Goal: Information Seeking & Learning: Learn about a topic

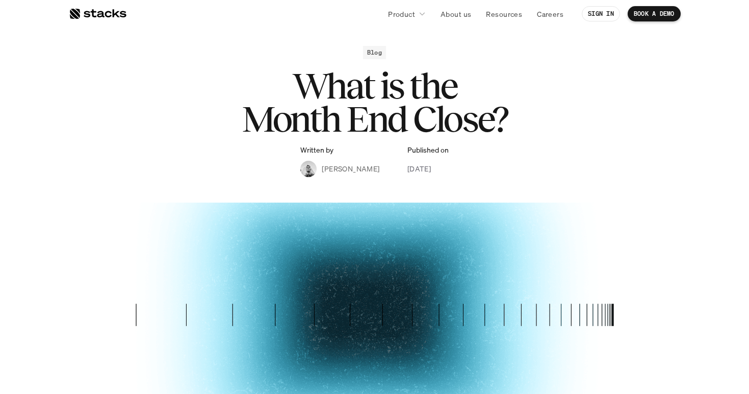
scroll to position [7, 0]
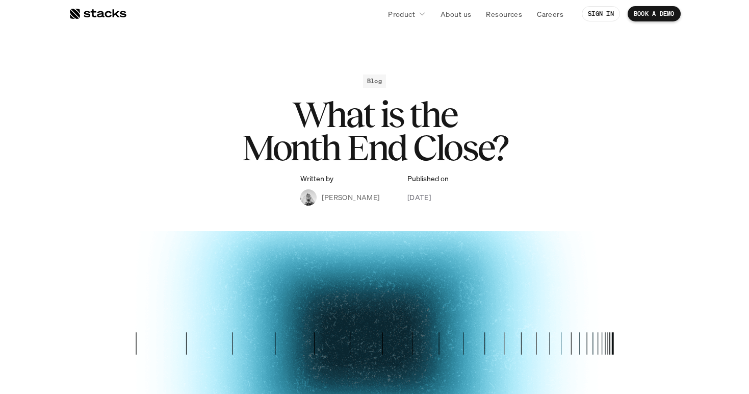
click at [360, 106] on h1 "What is the Month End Close?" at bounding box center [375, 131] width 408 height 66
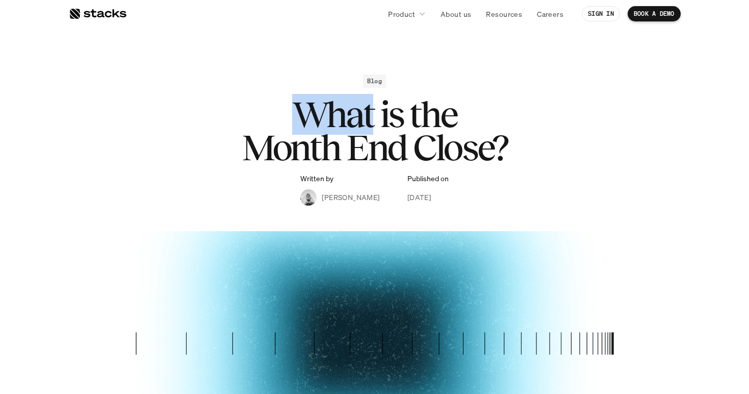
click at [360, 106] on h1 "What is the Month End Close?" at bounding box center [375, 131] width 408 height 66
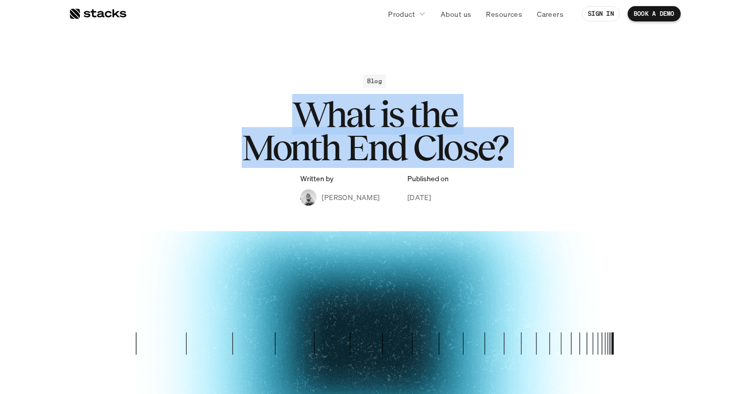
click at [360, 106] on h1 "What is the Month End Close?" at bounding box center [375, 131] width 408 height 66
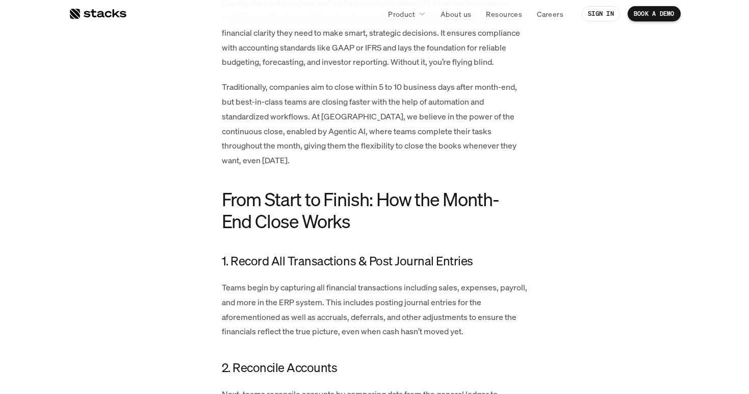
scroll to position [864, 0]
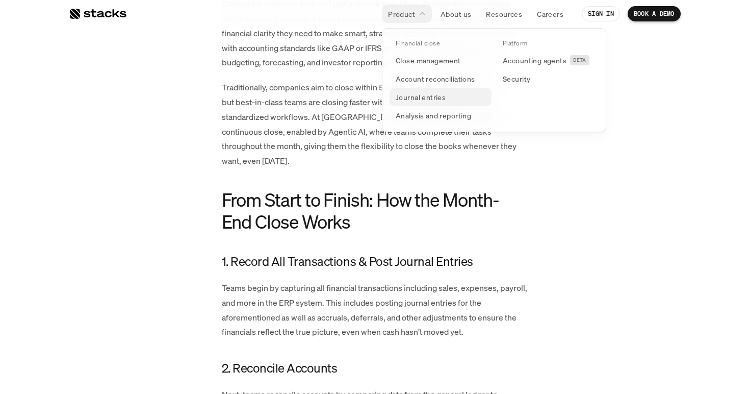
click at [429, 95] on p "Journal entries" at bounding box center [421, 97] width 50 height 11
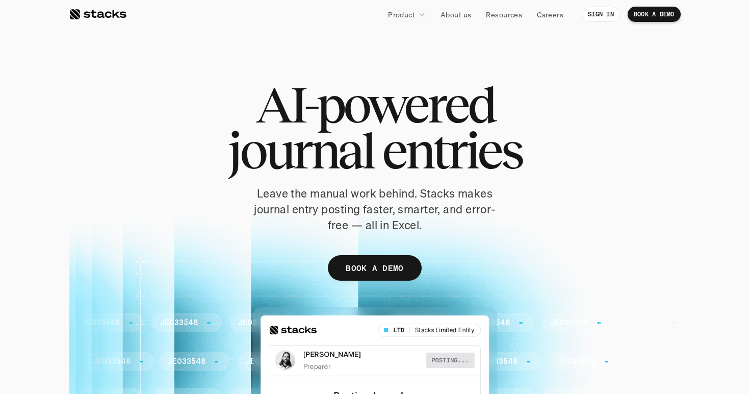
click at [266, 99] on span "AI-powered" at bounding box center [374, 105] width 239 height 46
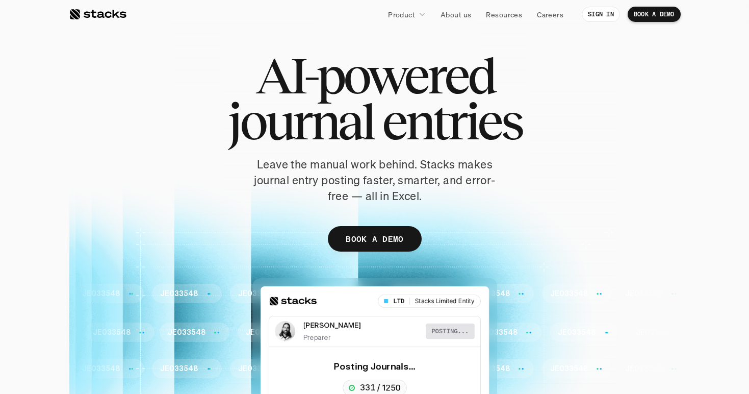
scroll to position [30, 0]
click at [256, 156] on p "Leave the manual work behind. Stacks makes journal entry posting faster, smarte…" at bounding box center [374, 179] width 255 height 47
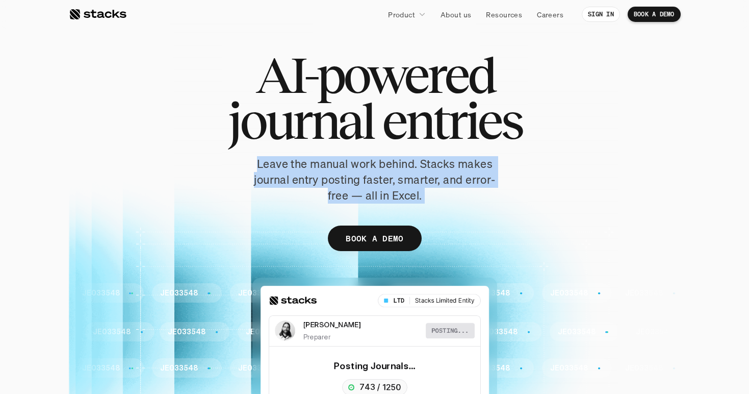
click at [256, 156] on p "Leave the manual work behind. Stacks makes journal entry posting faster, smarte…" at bounding box center [374, 179] width 255 height 47
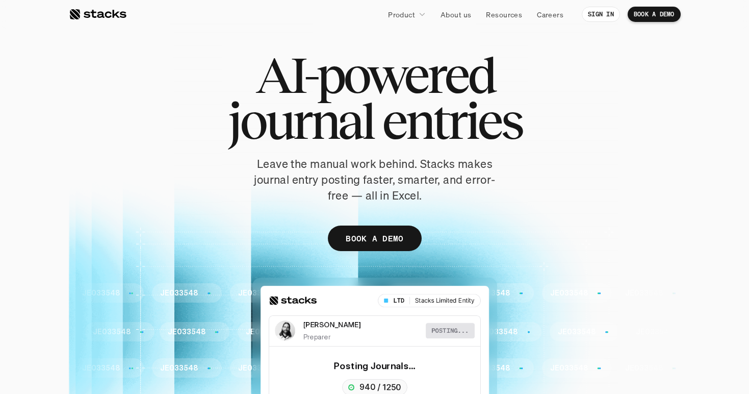
click at [336, 196] on p "Leave the manual work behind. Stacks makes journal entry posting faster, smarte…" at bounding box center [374, 179] width 255 height 47
click at [333, 196] on p "Leave the manual work behind. Stacks makes journal entry posting faster, smarte…" at bounding box center [374, 179] width 255 height 47
click at [510, 215] on div "AI-powered journal entries Leave the manual work behind. Stacks makes journal e…" at bounding box center [375, 156] width 612 height 209
click at [461, 183] on p "Leave the manual work behind. Stacks makes journal entry posting faster, smarte…" at bounding box center [374, 179] width 255 height 47
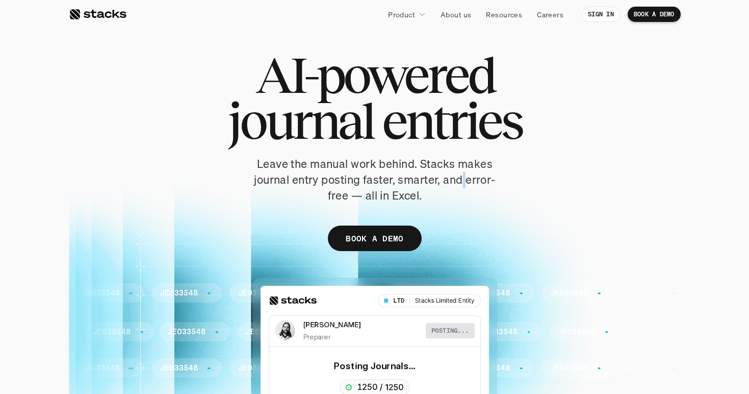
click at [461, 183] on p "Leave the manual work behind. Stacks makes journal entry posting faster, smarte…" at bounding box center [374, 179] width 255 height 47
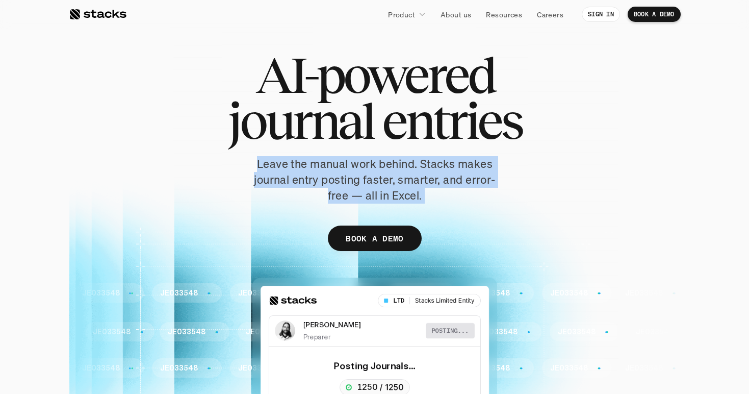
click at [461, 183] on p "Leave the manual work behind. Stacks makes journal entry posting faster, smarte…" at bounding box center [374, 179] width 255 height 47
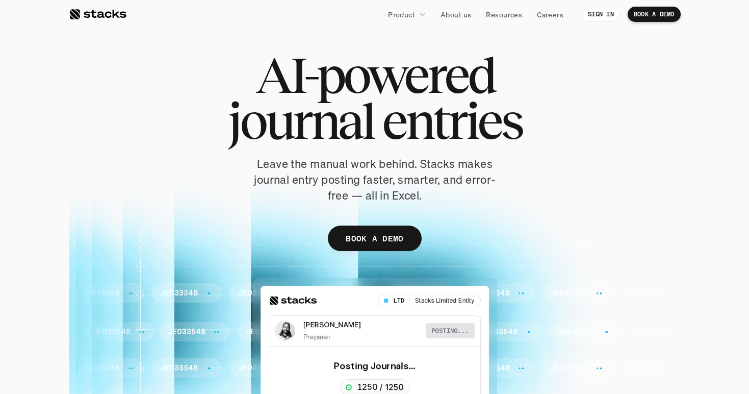
click at [460, 195] on p "Leave the manual work behind. Stacks makes journal entry posting faster, smarte…" at bounding box center [374, 179] width 255 height 47
click at [482, 179] on p "Leave the manual work behind. Stacks makes journal entry posting faster, smarte…" at bounding box center [374, 179] width 255 height 47
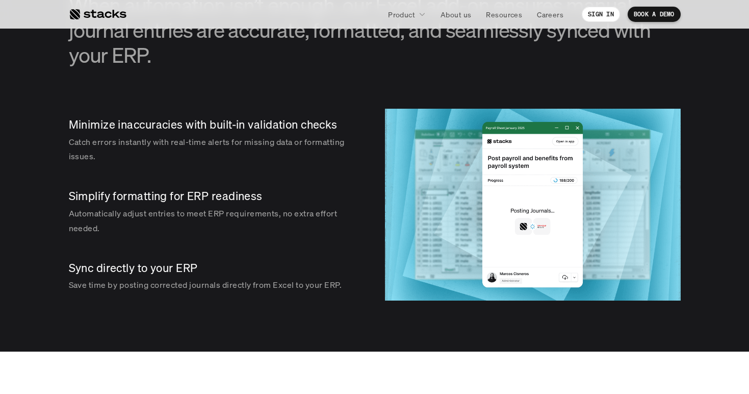
scroll to position [1122, 0]
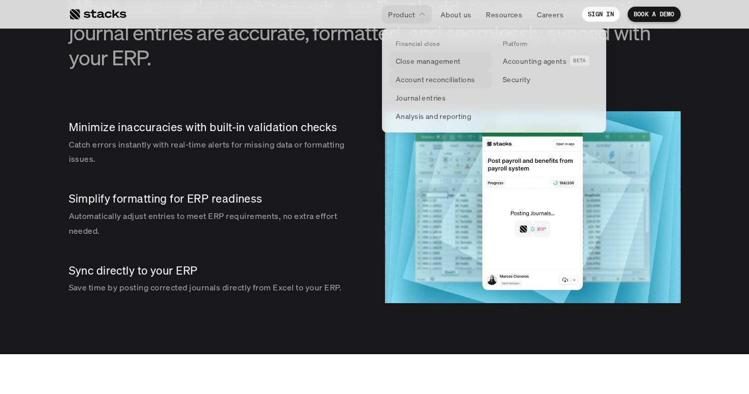
click at [426, 59] on p "Close management" at bounding box center [428, 61] width 65 height 11
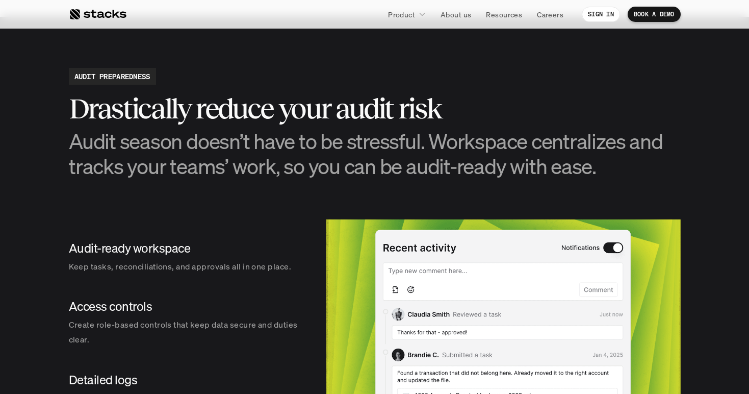
scroll to position [1004, 0]
